Goal: Task Accomplishment & Management: Manage account settings

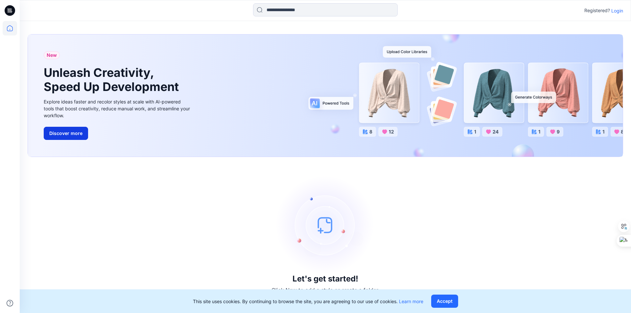
click at [75, 140] on button "Discover more" at bounding box center [66, 133] width 44 height 13
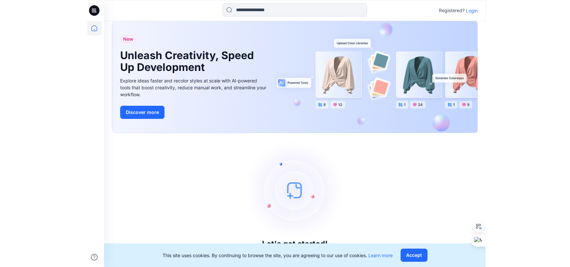
scroll to position [26, 0]
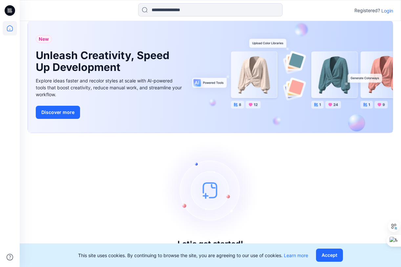
click at [11, 10] on icon at bounding box center [10, 10] width 11 height 11
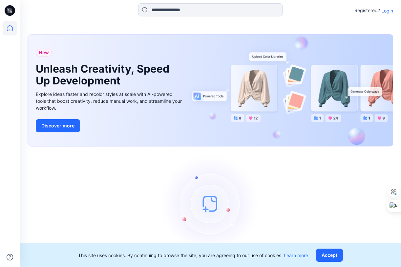
click at [382, 8] on p "Login" at bounding box center [388, 10] width 12 height 7
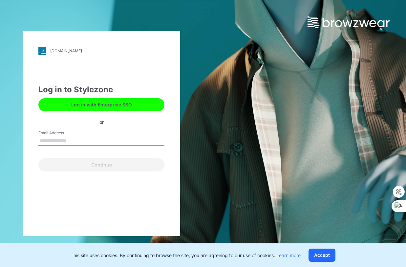
click at [83, 136] on input "Email Address" at bounding box center [101, 141] width 126 height 10
type input "**********"
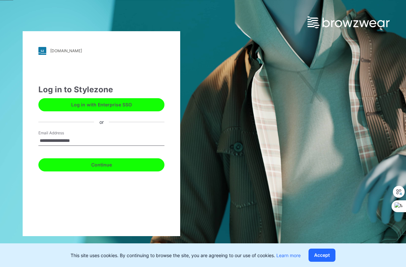
click at [104, 169] on button "Continue" at bounding box center [101, 164] width 126 height 13
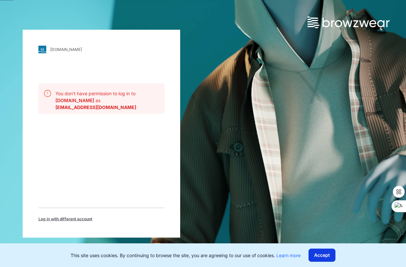
click at [336, 255] on button "Accept" at bounding box center [322, 255] width 27 height 13
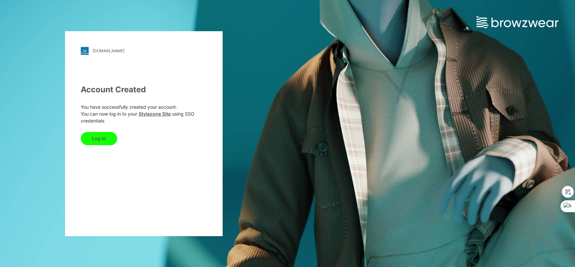
click at [94, 145] on button "Log In" at bounding box center [99, 138] width 36 height 13
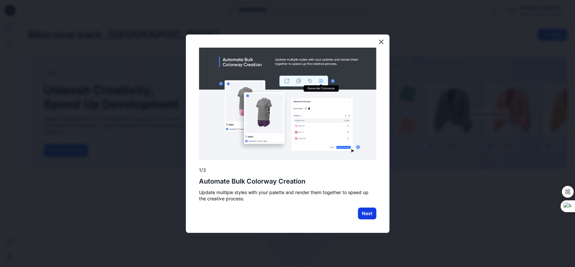
click at [369, 214] on button "Next" at bounding box center [367, 214] width 18 height 12
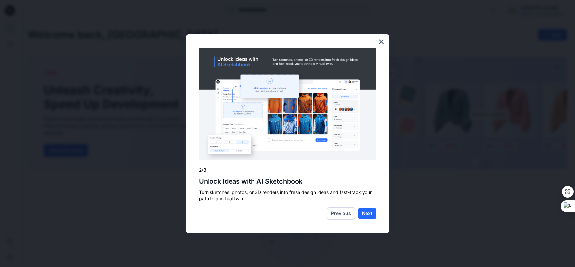
click at [369, 214] on button "Next" at bounding box center [367, 214] width 18 height 12
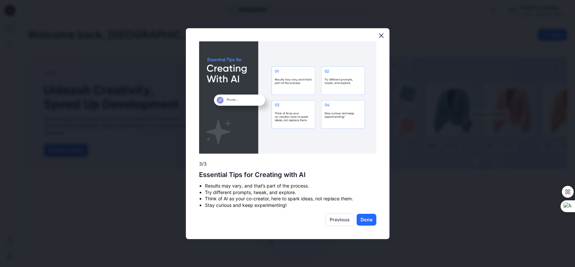
click at [369, 214] on button "Done" at bounding box center [367, 220] width 20 height 12
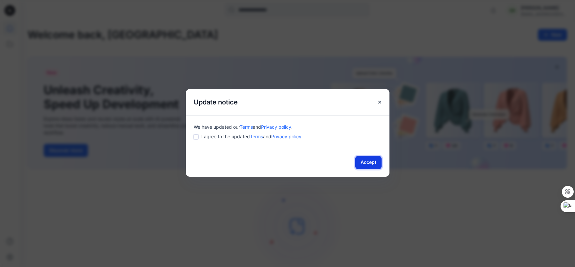
click at [375, 169] on button "Accept" at bounding box center [368, 162] width 26 height 13
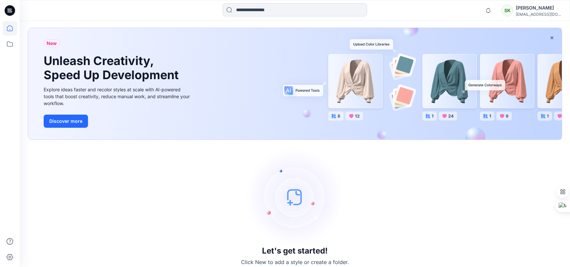
scroll to position [54, 0]
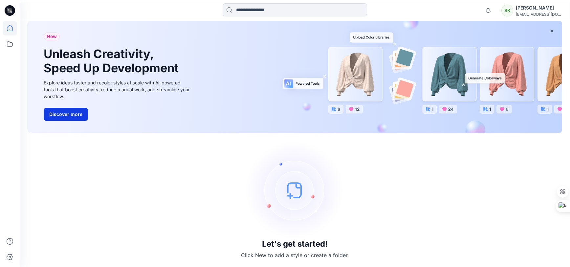
click at [73, 121] on button "Discover more" at bounding box center [66, 114] width 44 height 13
